Goal: Information Seeking & Learning: Learn about a topic

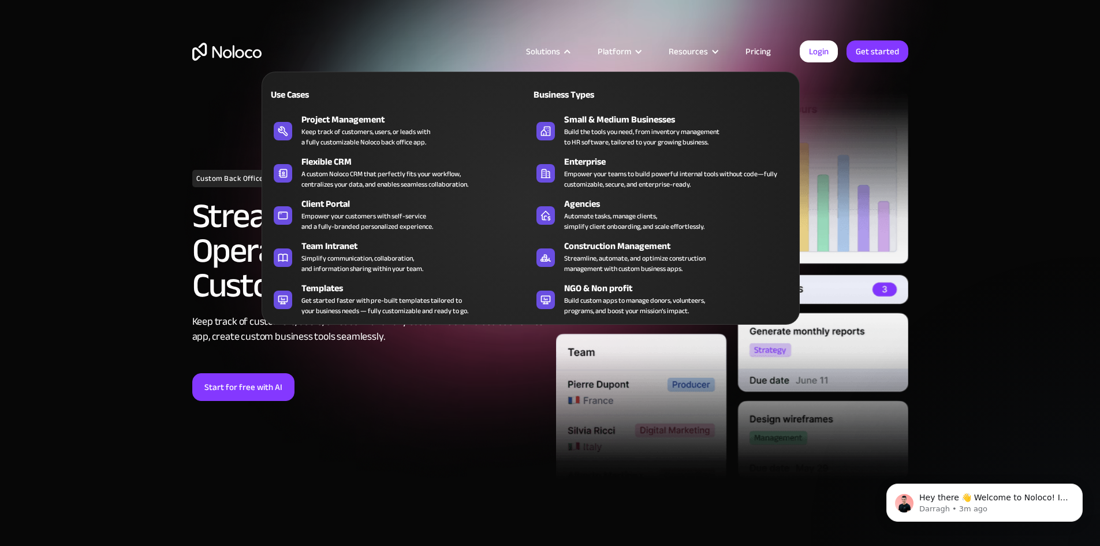
click at [574, 46] on div "Solutions" at bounding box center [548, 51] width 72 height 15
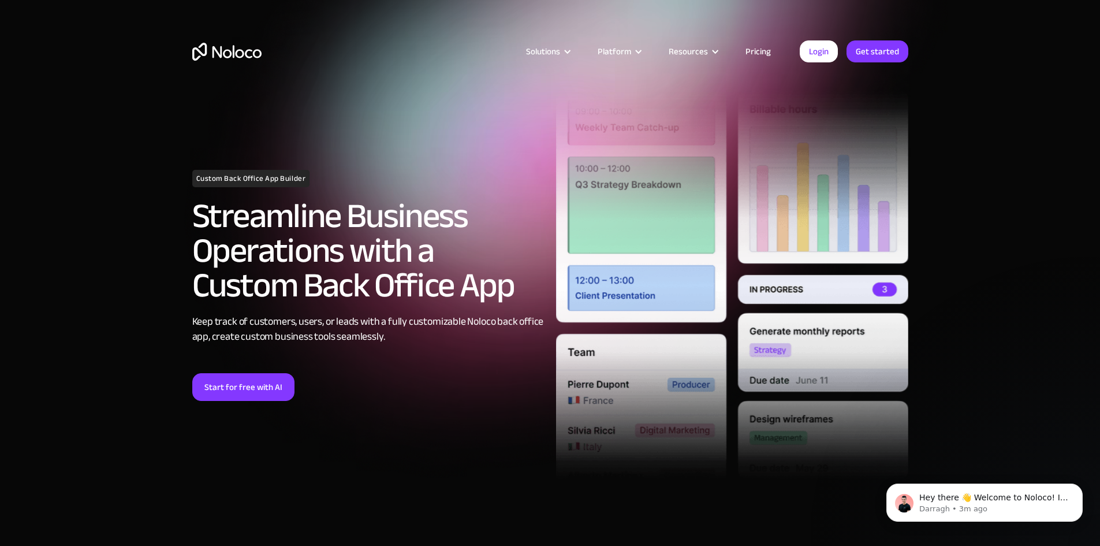
click at [574, 46] on div "Solutions" at bounding box center [548, 51] width 72 height 15
click at [627, 39] on div "Solutions Use Cases Business Types Project Management Keep track of customers, …" at bounding box center [550, 63] width 739 height 68
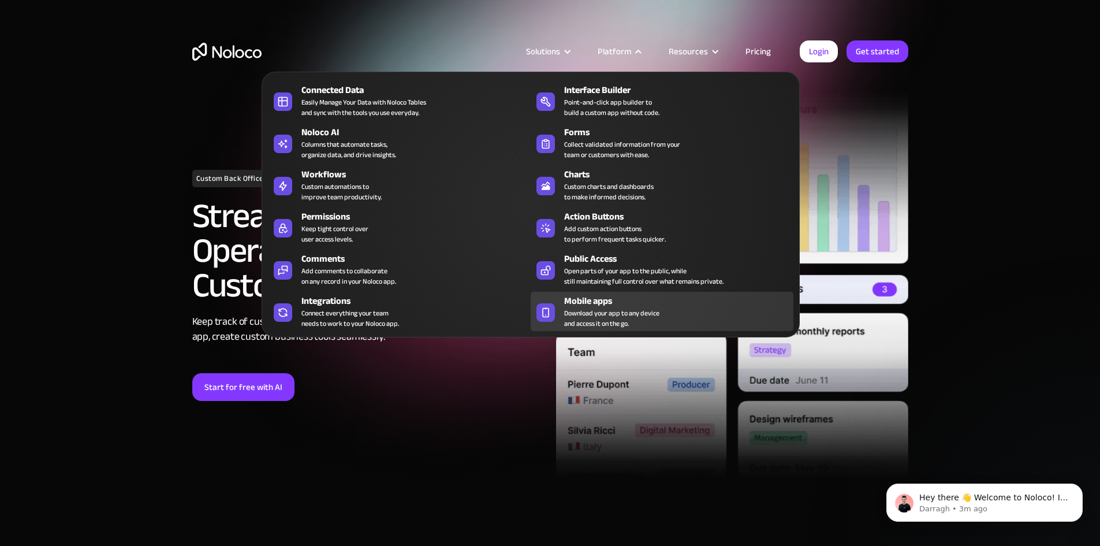
click at [572, 327] on span "Download your app to any device and access it on the go." at bounding box center [611, 318] width 95 height 21
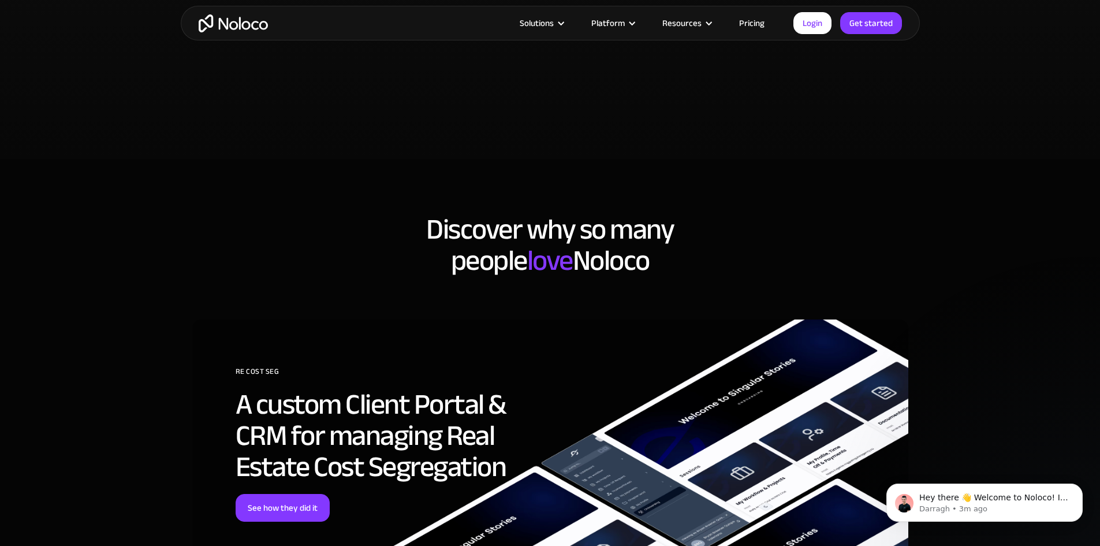
scroll to position [2541, 0]
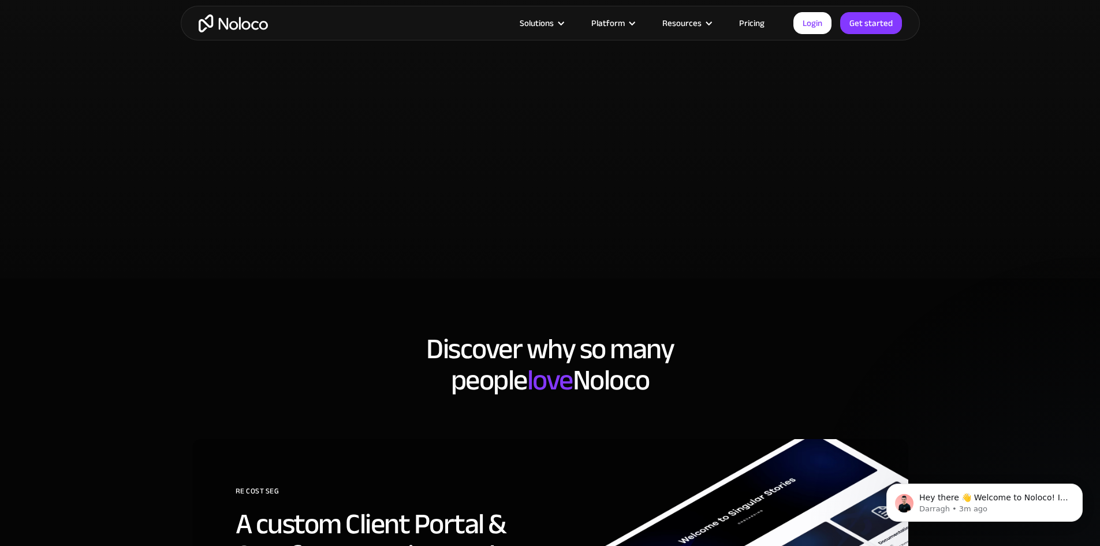
click at [759, 20] on link "Pricing" at bounding box center [752, 23] width 54 height 15
